Goal: Task Accomplishment & Management: Use online tool/utility

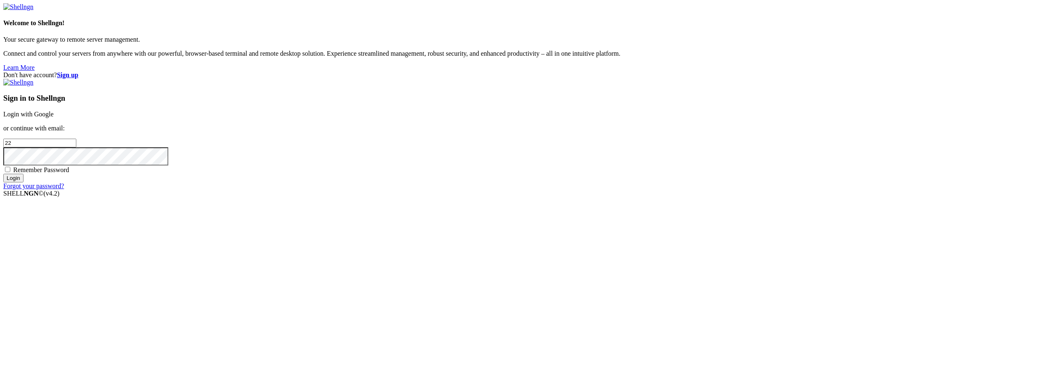
click at [54, 118] on link "Login with Google" at bounding box center [28, 114] width 50 height 7
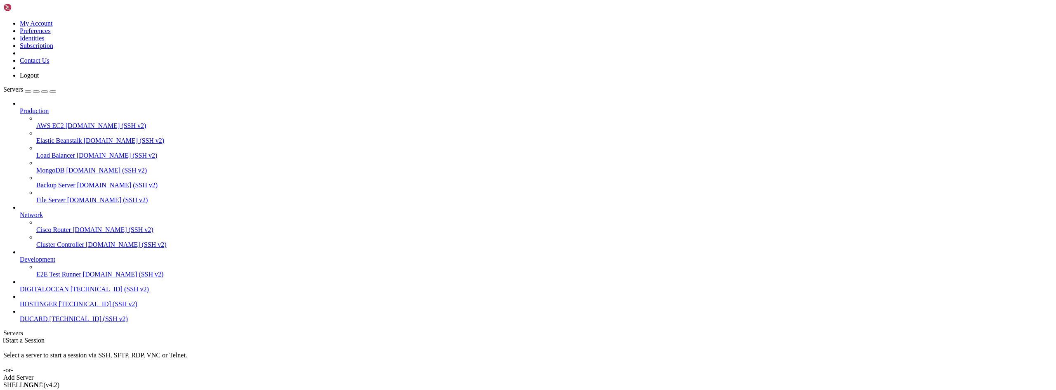
drag, startPoint x: 43, startPoint y: 332, endPoint x: 37, endPoint y: 332, distance: 6.2
type input "/root"
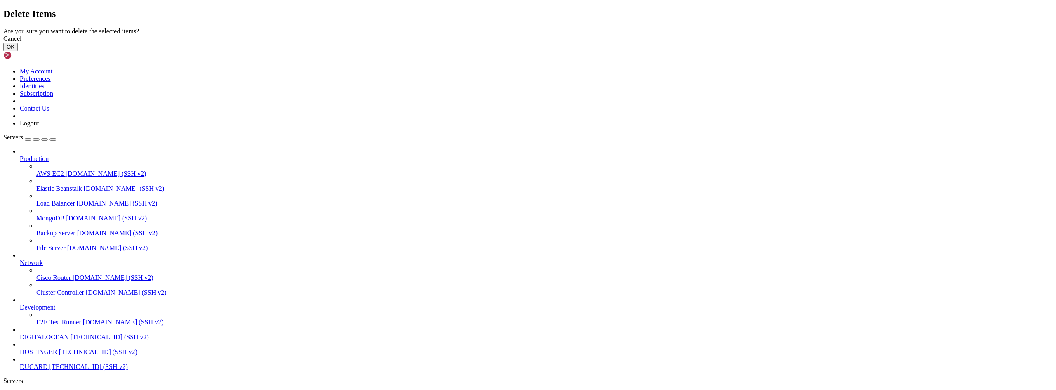
click at [18, 51] on button "OK" at bounding box center [10, 46] width 14 height 9
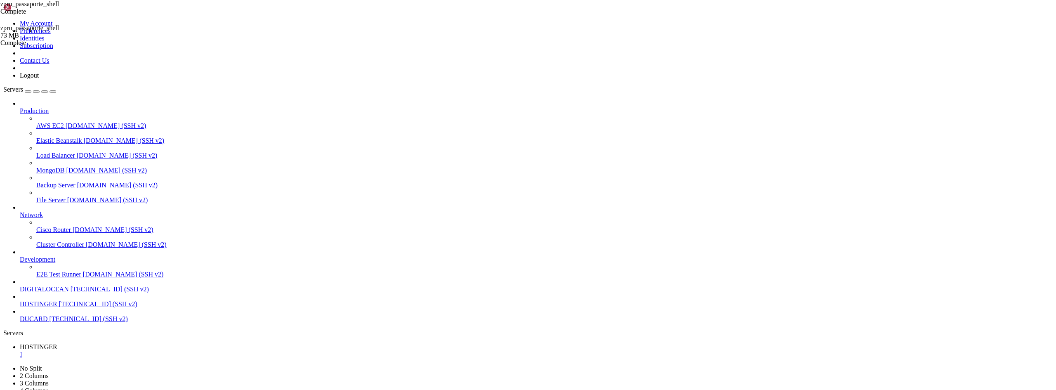
click at [159, 351] on div "" at bounding box center [536, 354] width 1033 height 7
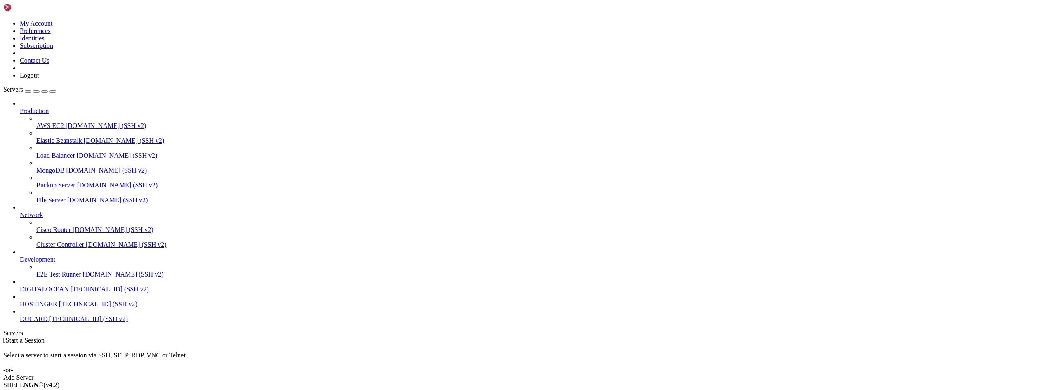
click at [59, 307] on span "[TECHNICAL_ID] (SSH v2)" at bounding box center [98, 303] width 78 height 7
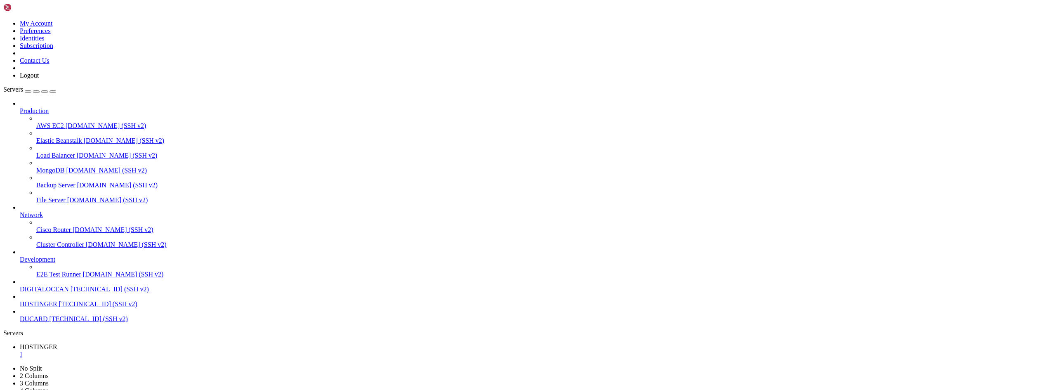
drag, startPoint x: 352, startPoint y: 642, endPoint x: 516, endPoint y: 675, distance: 167.9
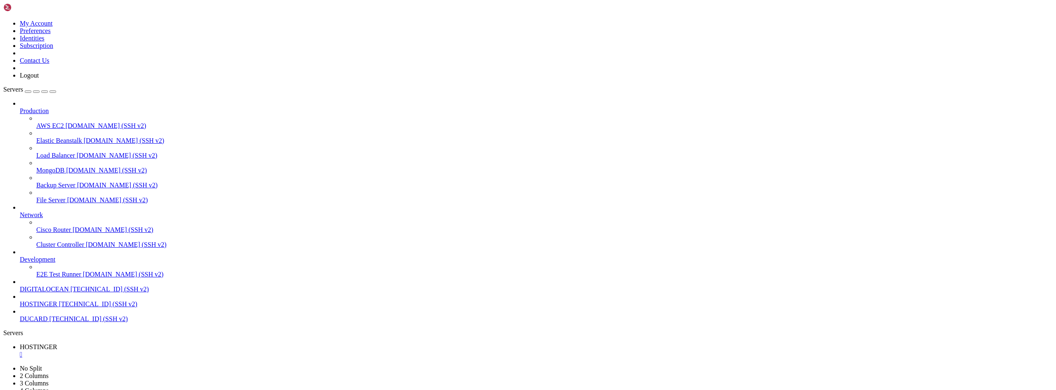
scroll to position [0, 0]
